Goal: Navigation & Orientation: Find specific page/section

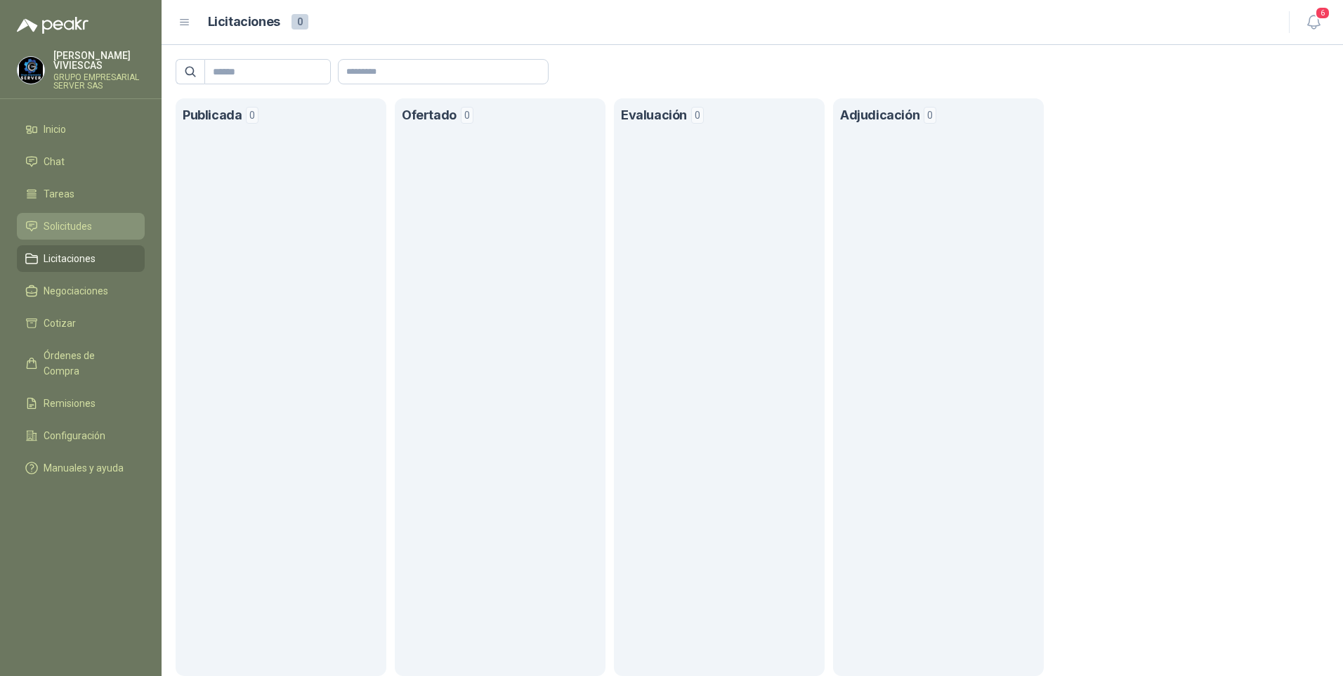
click at [72, 223] on span "Solicitudes" at bounding box center [68, 226] width 48 height 15
